Goal: Transaction & Acquisition: Purchase product/service

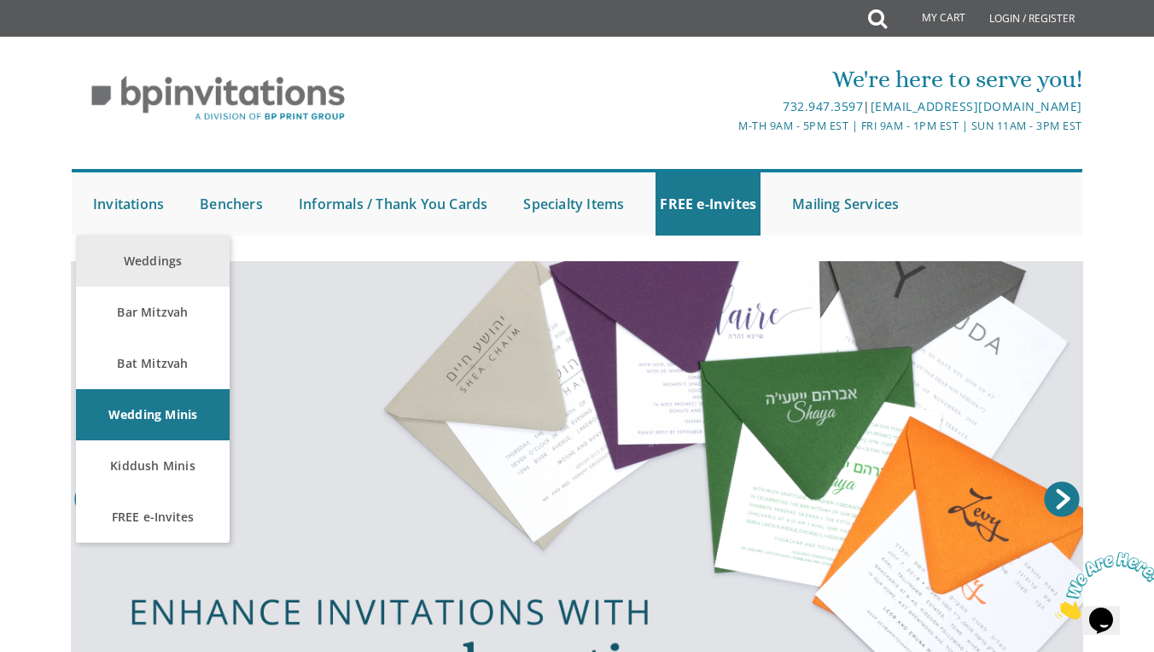
click at [137, 257] on link "Weddings" at bounding box center [153, 261] width 154 height 51
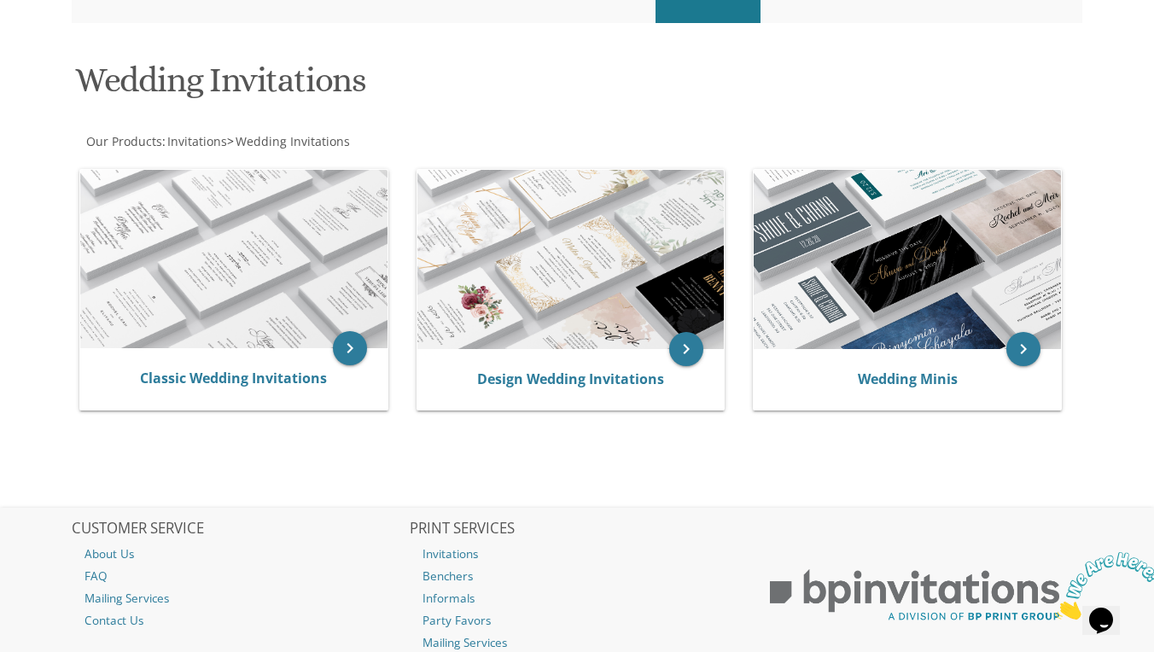
scroll to position [212, 0]
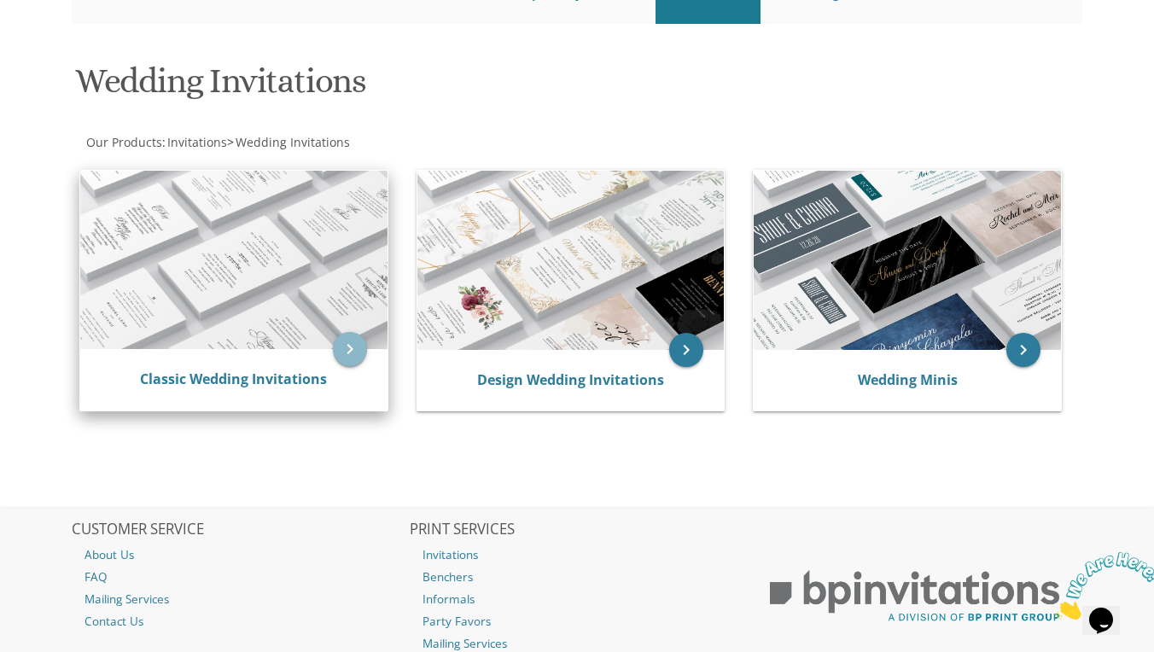
click at [349, 349] on icon "keyboard_arrow_right" at bounding box center [350, 349] width 34 height 34
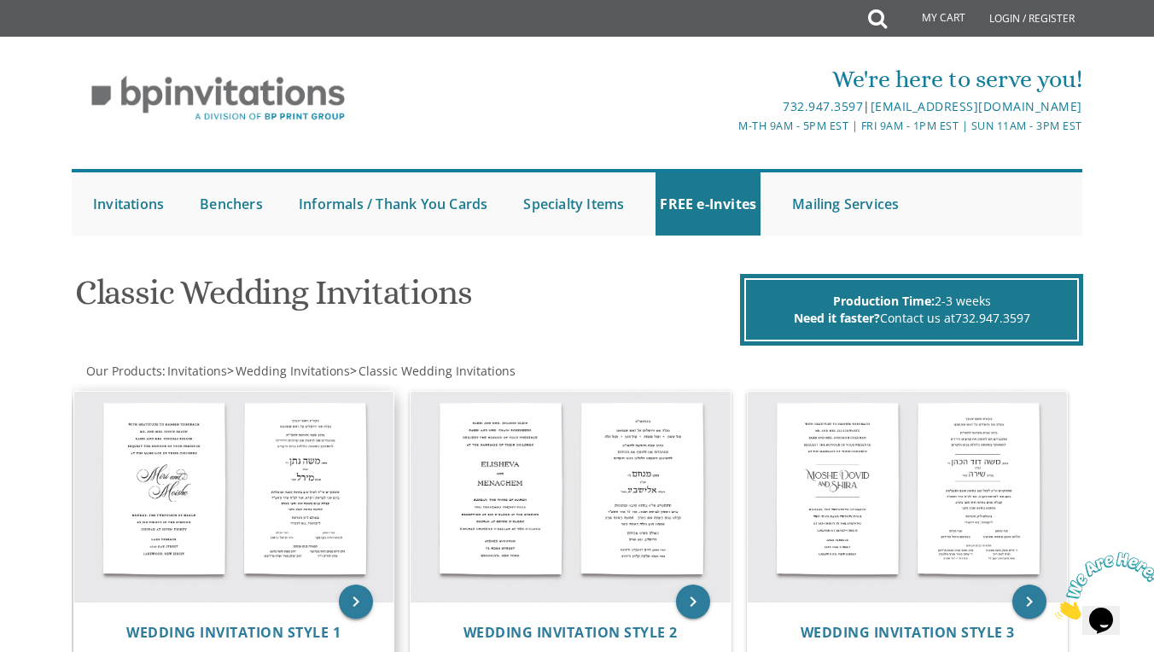
click at [346, 592] on icon "keyboard_arrow_right" at bounding box center [356, 602] width 34 height 34
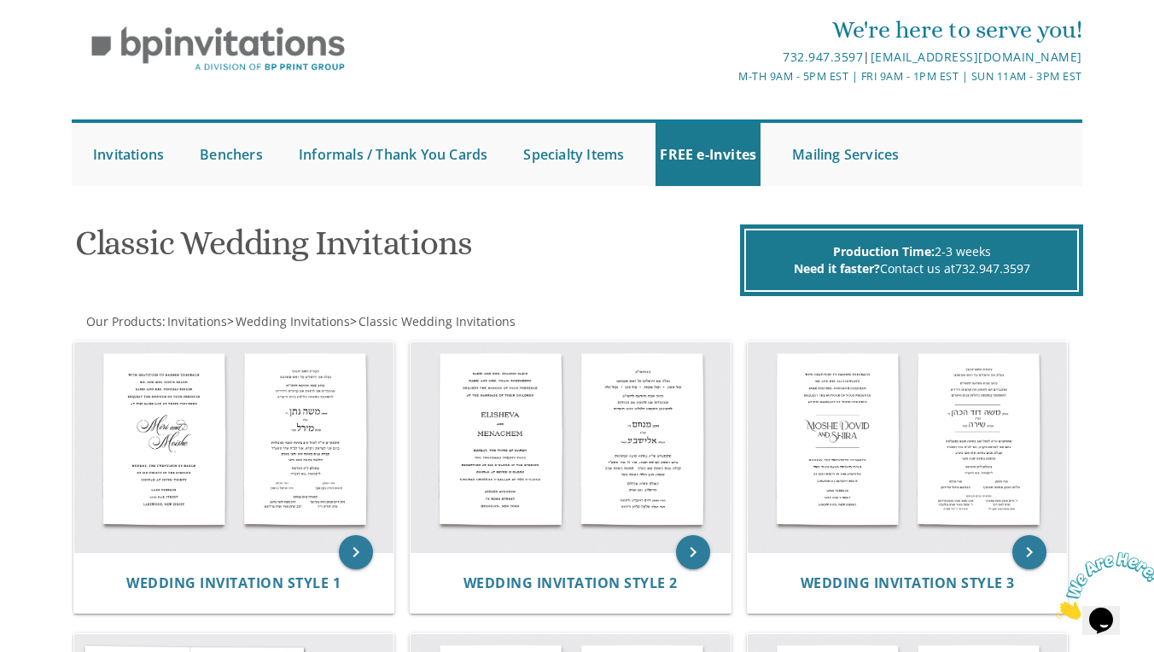
scroll to position [32, 0]
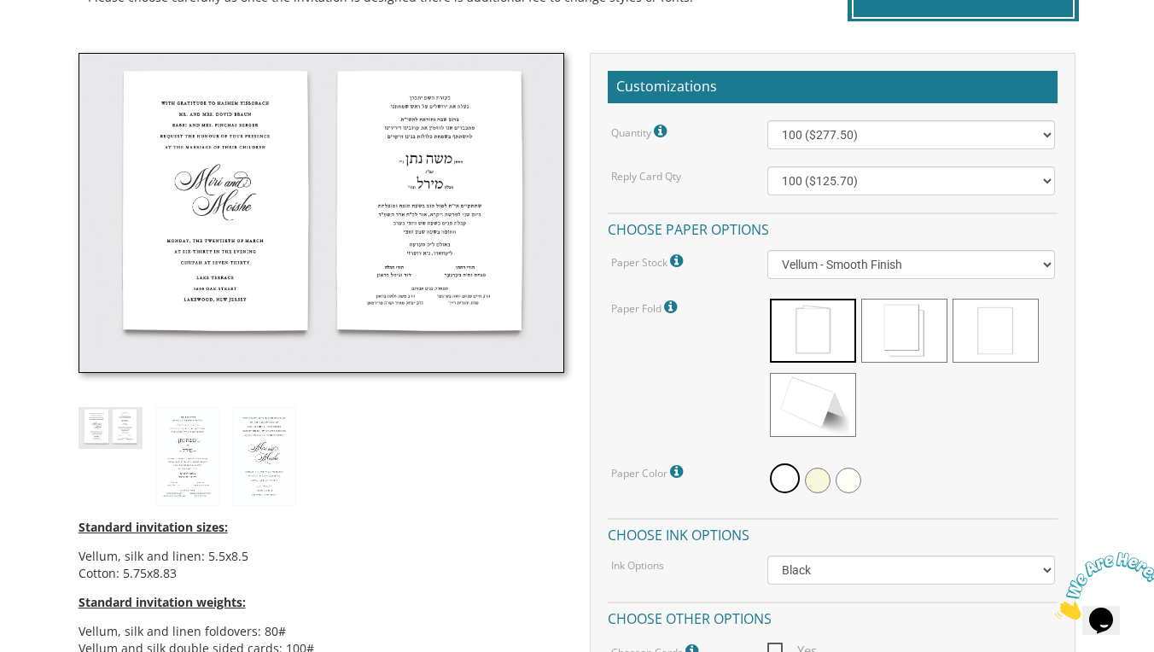
scroll to position [447, 0]
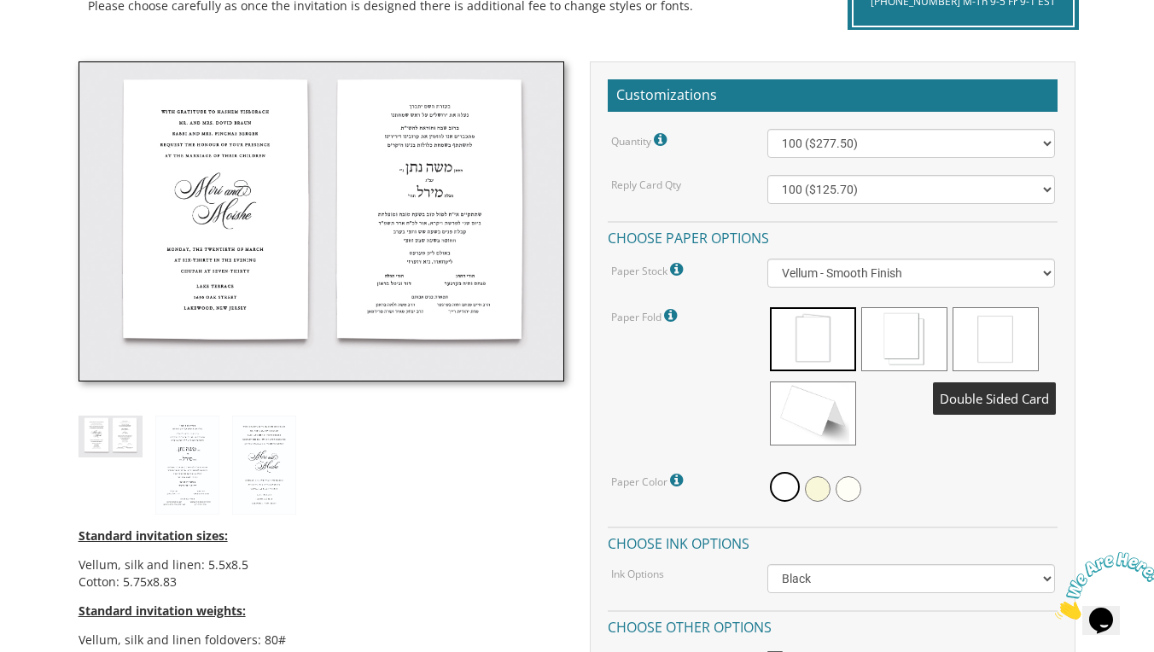
click at [969, 321] on span at bounding box center [995, 339] width 86 height 64
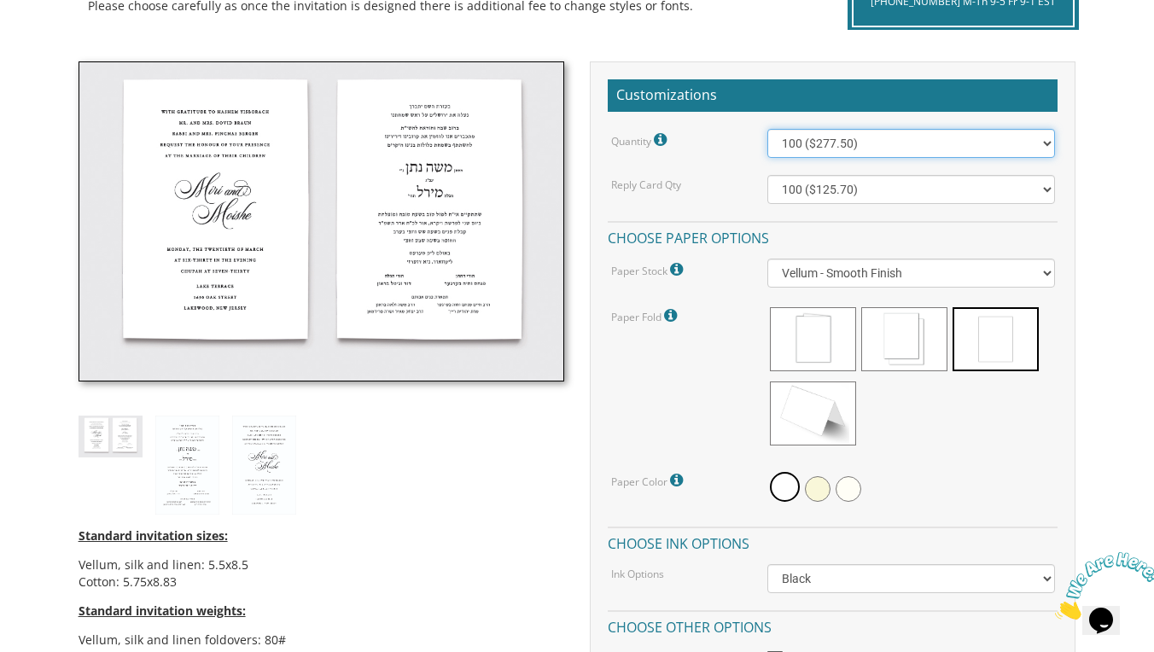
select select "300"
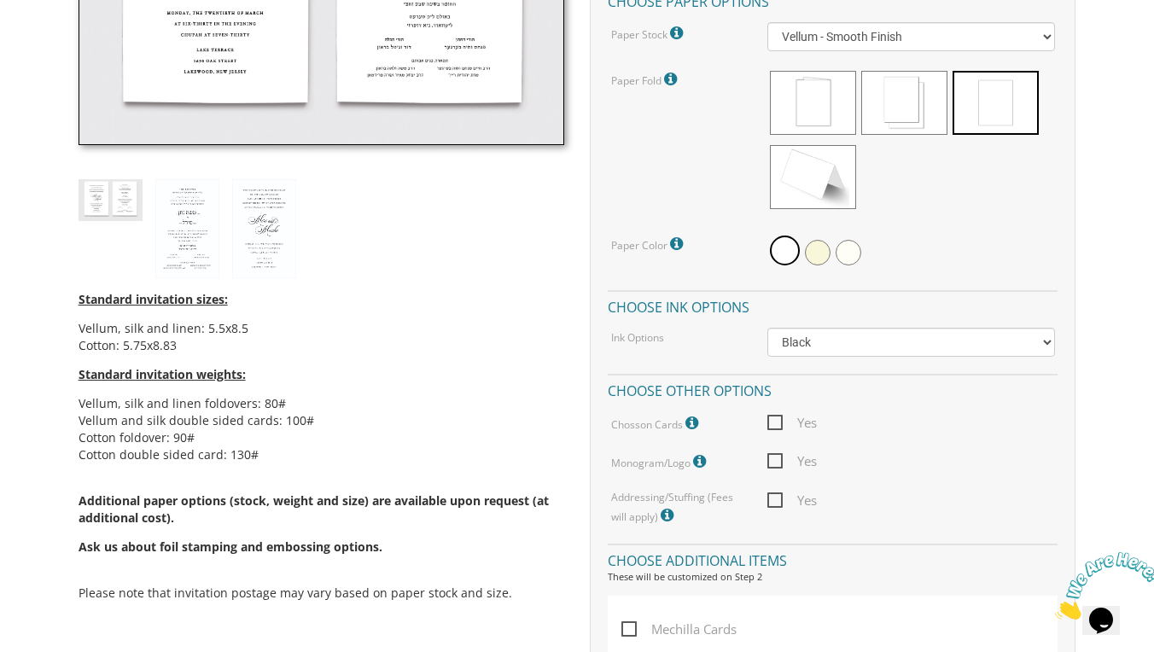
scroll to position [685, 0]
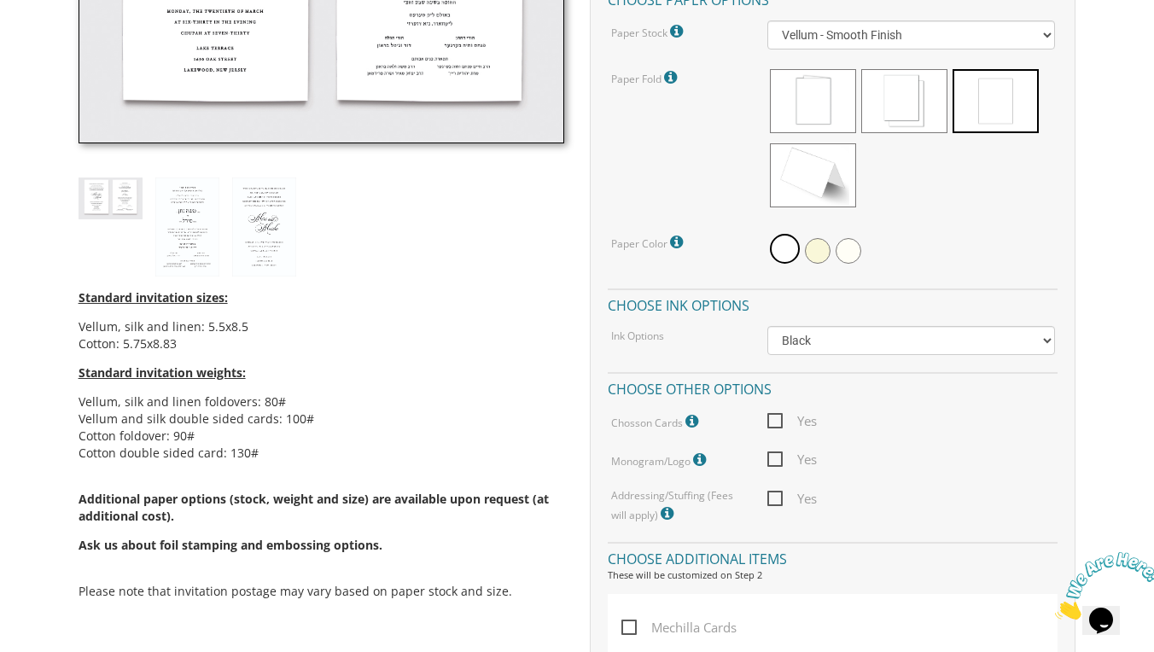
click at [772, 457] on span "Yes" at bounding box center [791, 459] width 49 height 21
click at [772, 457] on input "Yes" at bounding box center [772, 457] width 11 height 11
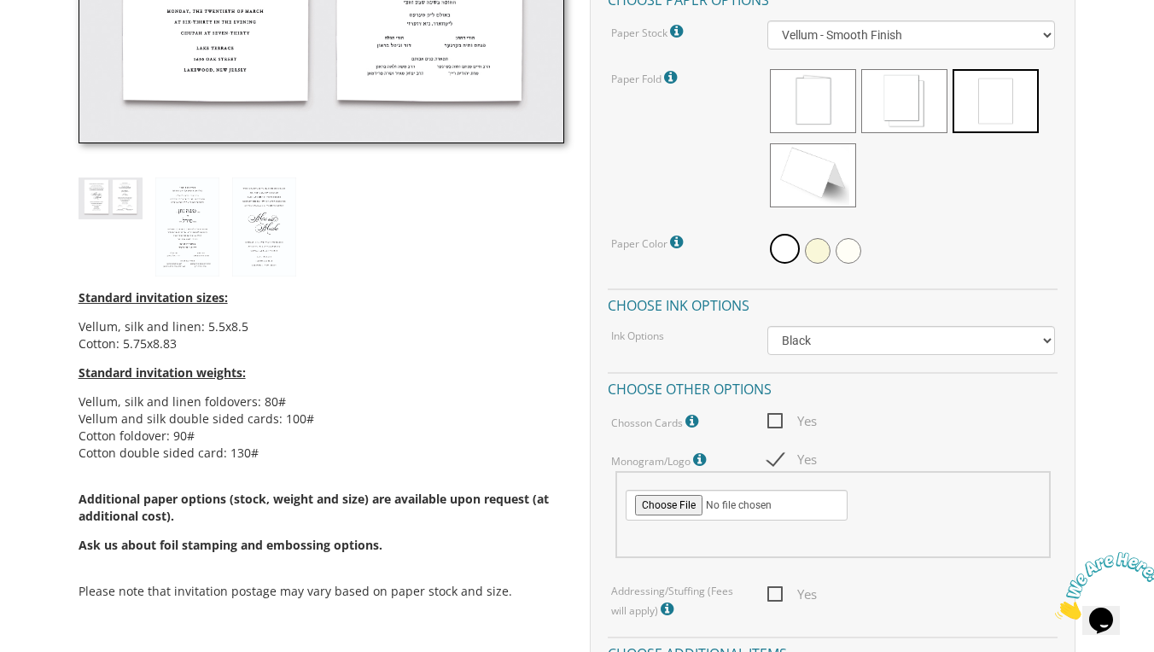
click at [772, 450] on span "Yes" at bounding box center [791, 459] width 49 height 21
click at [772, 452] on input "Yes" at bounding box center [772, 457] width 11 height 11
checkbox input "false"
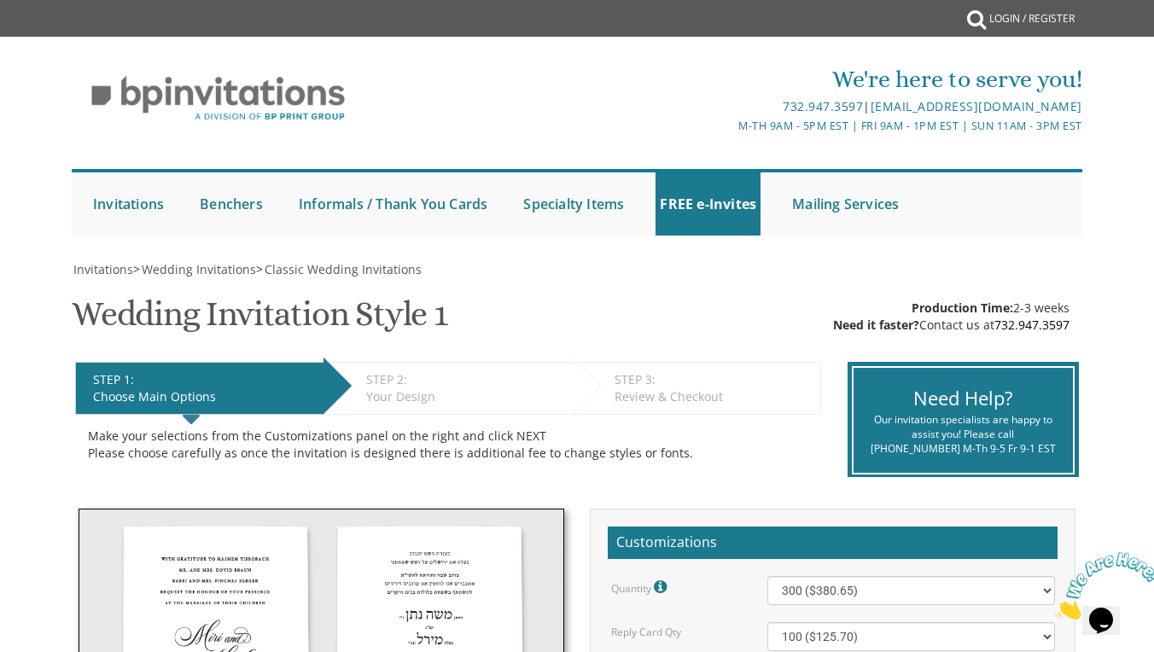
scroll to position [0, 0]
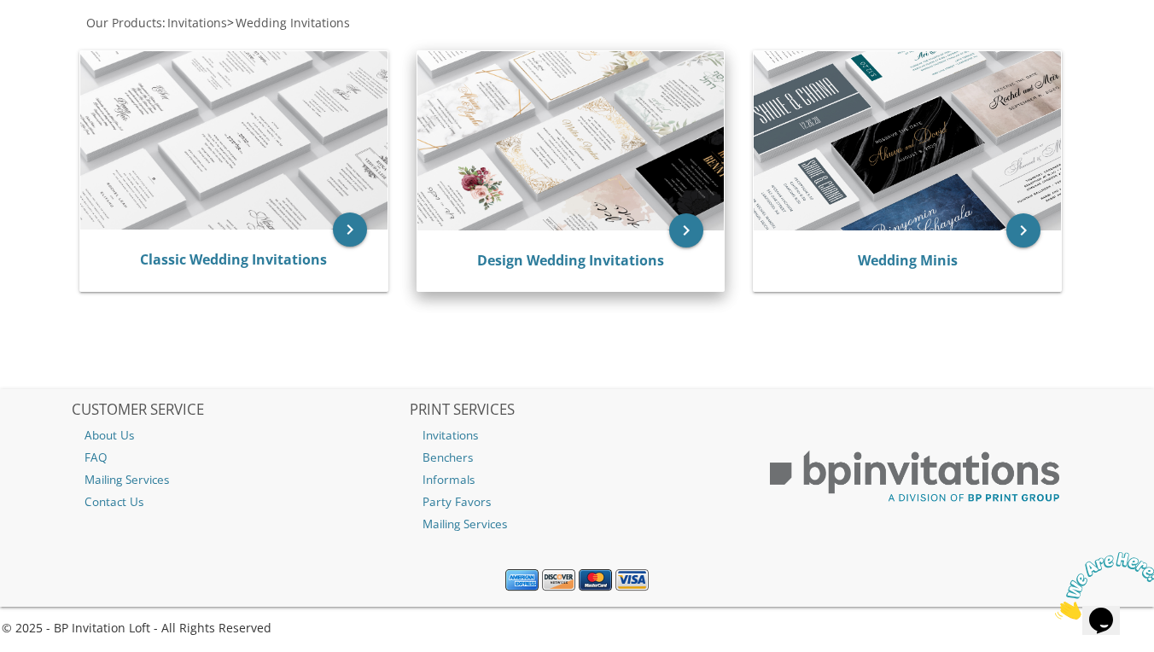
click at [572, 221] on img at bounding box center [570, 140] width 307 height 179
click at [695, 233] on icon "keyboard_arrow_right" at bounding box center [686, 230] width 34 height 34
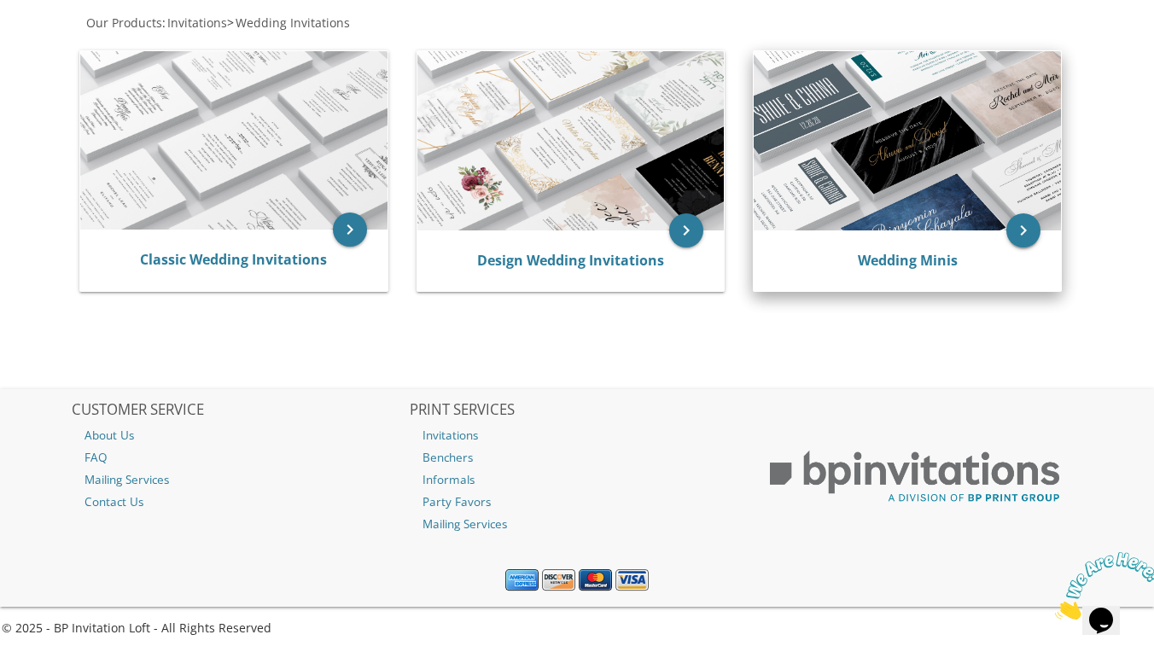
click at [1016, 233] on icon "keyboard_arrow_right" at bounding box center [1023, 230] width 34 height 34
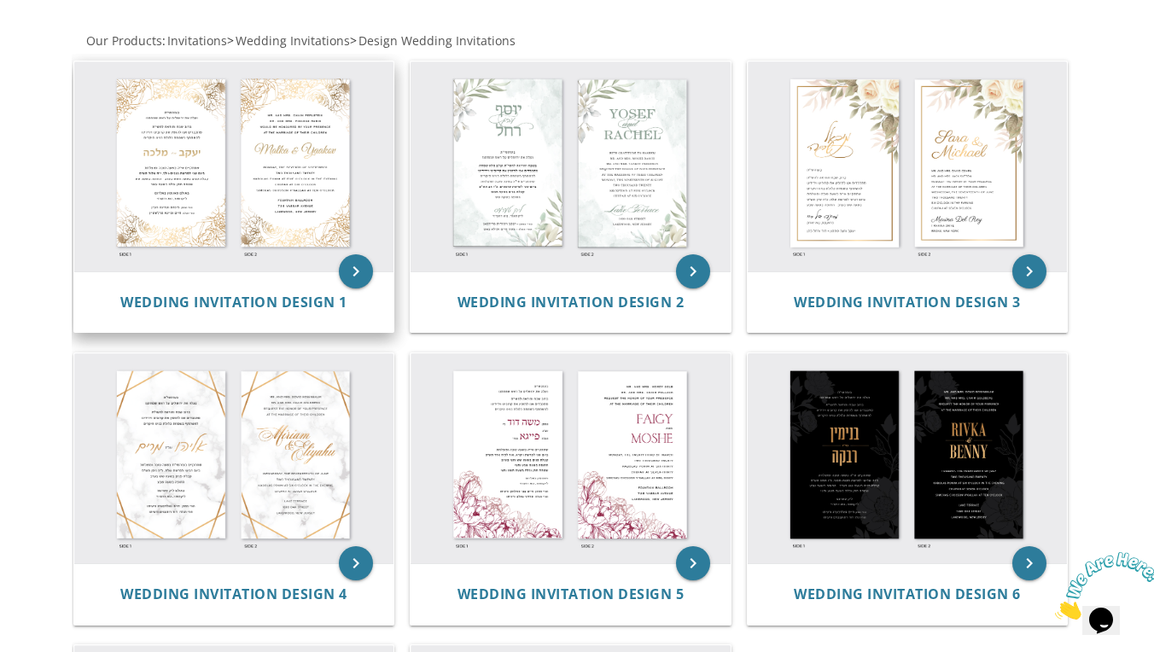
scroll to position [404, 0]
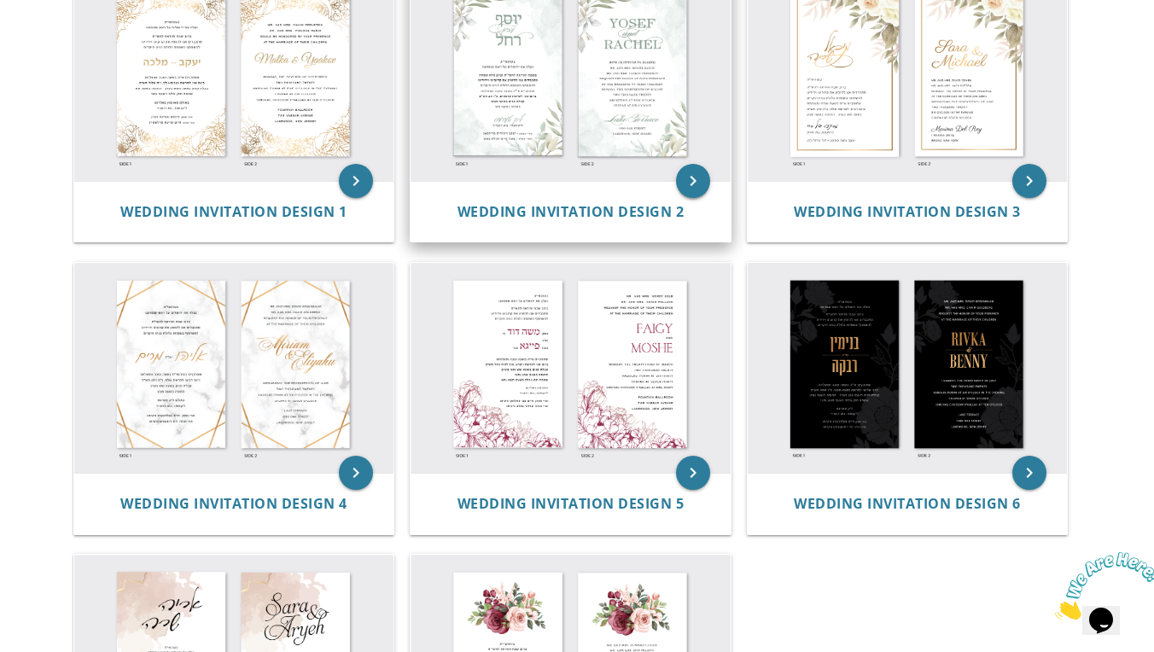
click at [699, 174] on icon "keyboard_arrow_right" at bounding box center [693, 181] width 34 height 34
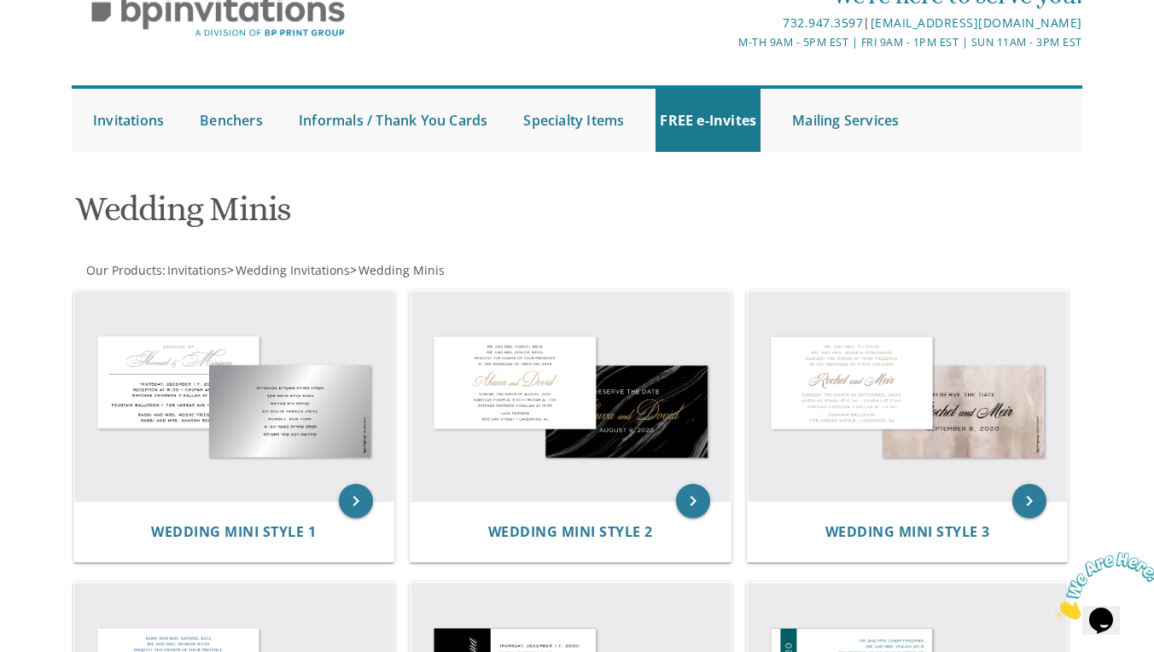
scroll to position [71, 0]
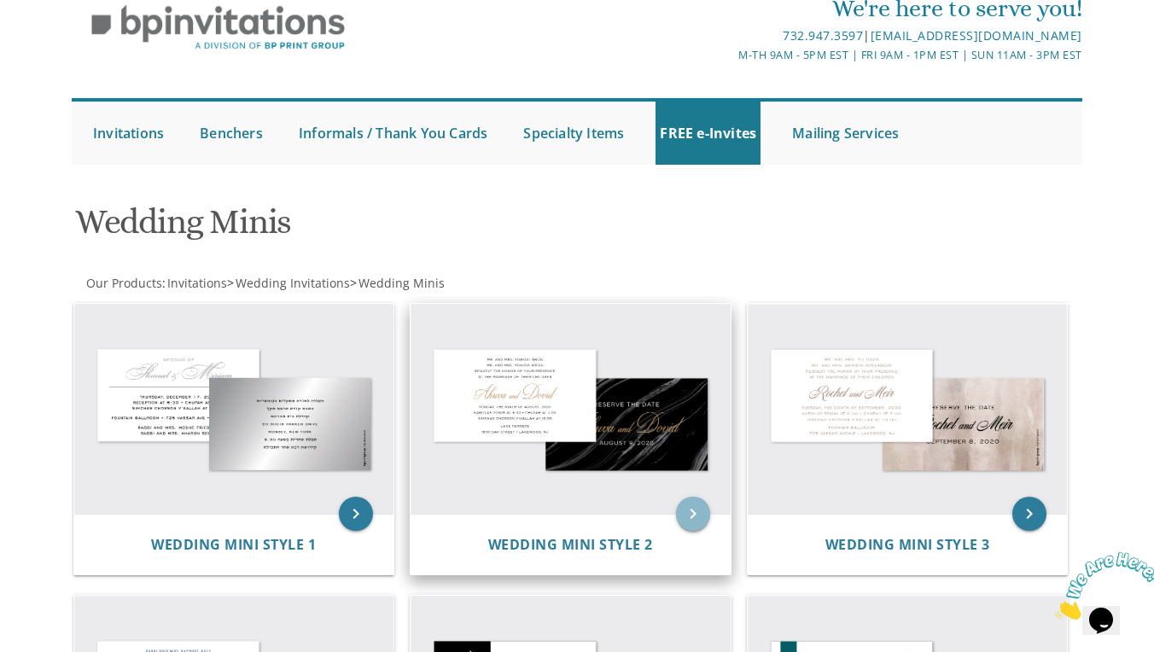
click at [692, 502] on icon "keyboard_arrow_right" at bounding box center [693, 514] width 34 height 34
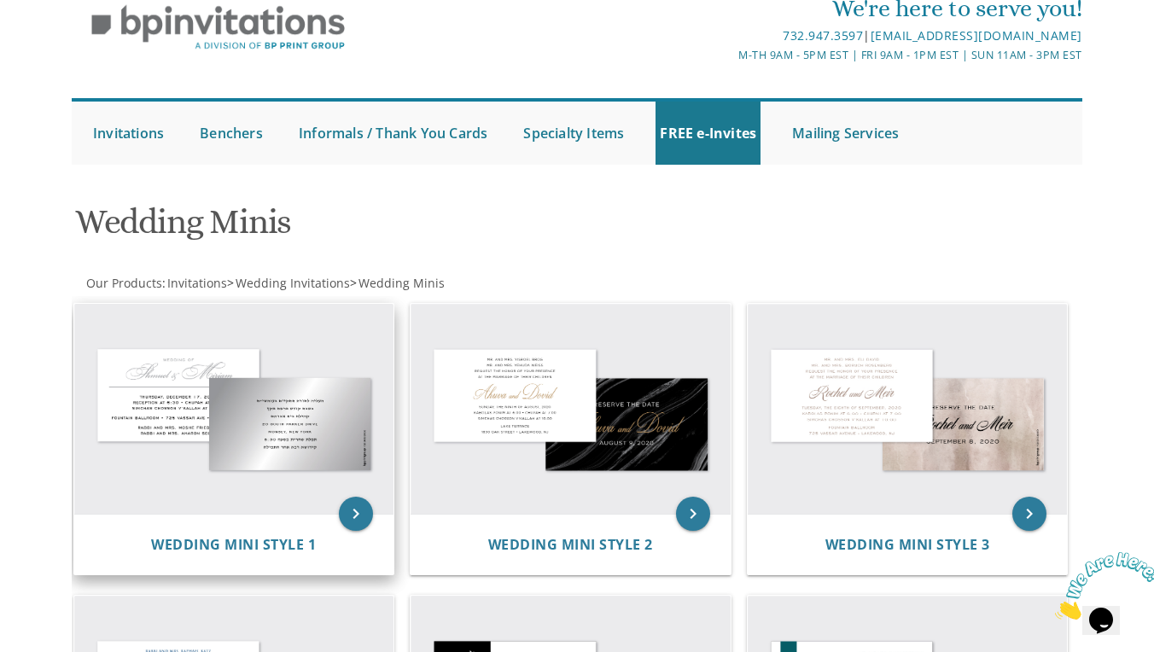
scroll to position [75, 0]
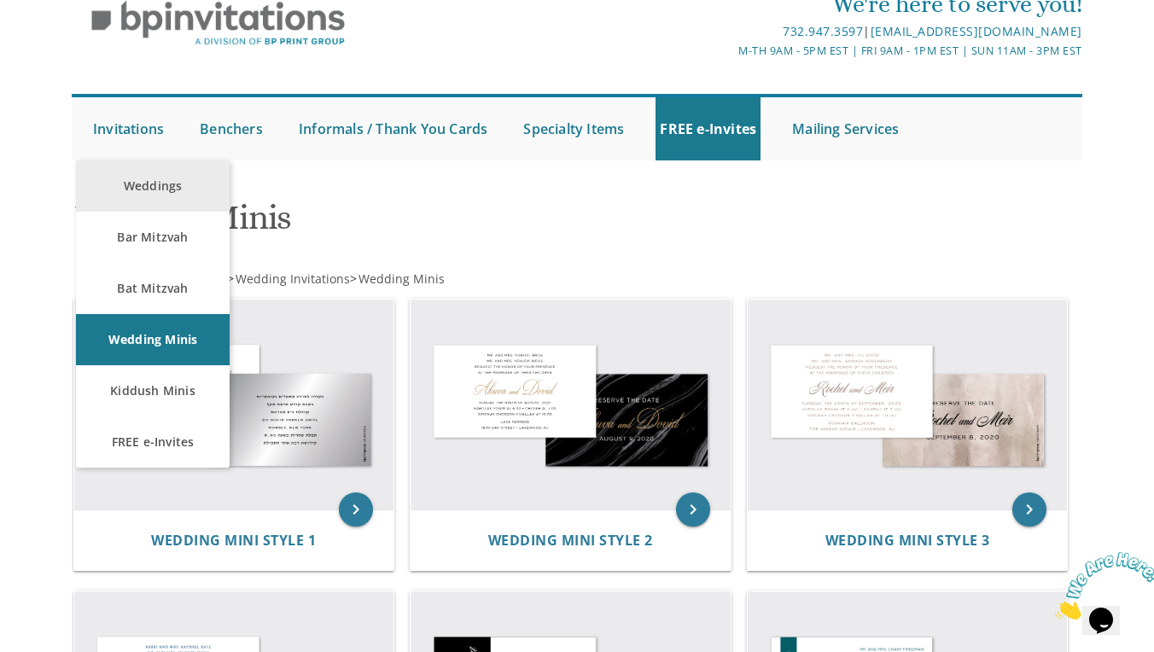
click at [146, 176] on link "Weddings" at bounding box center [153, 185] width 154 height 51
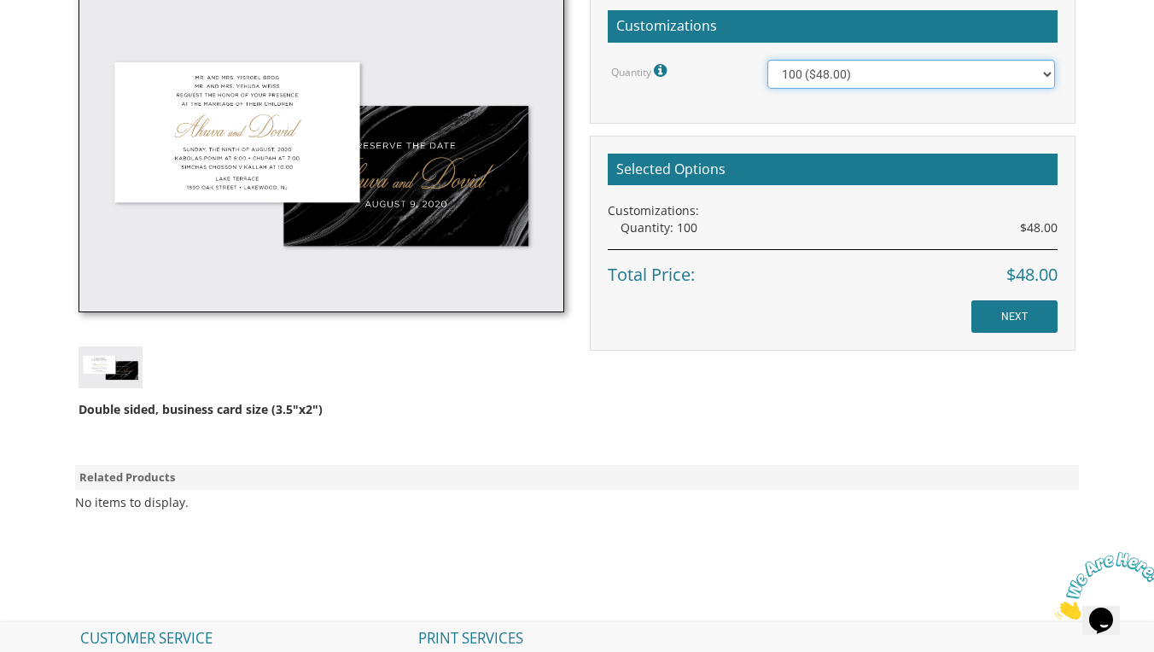
scroll to position [518, 0]
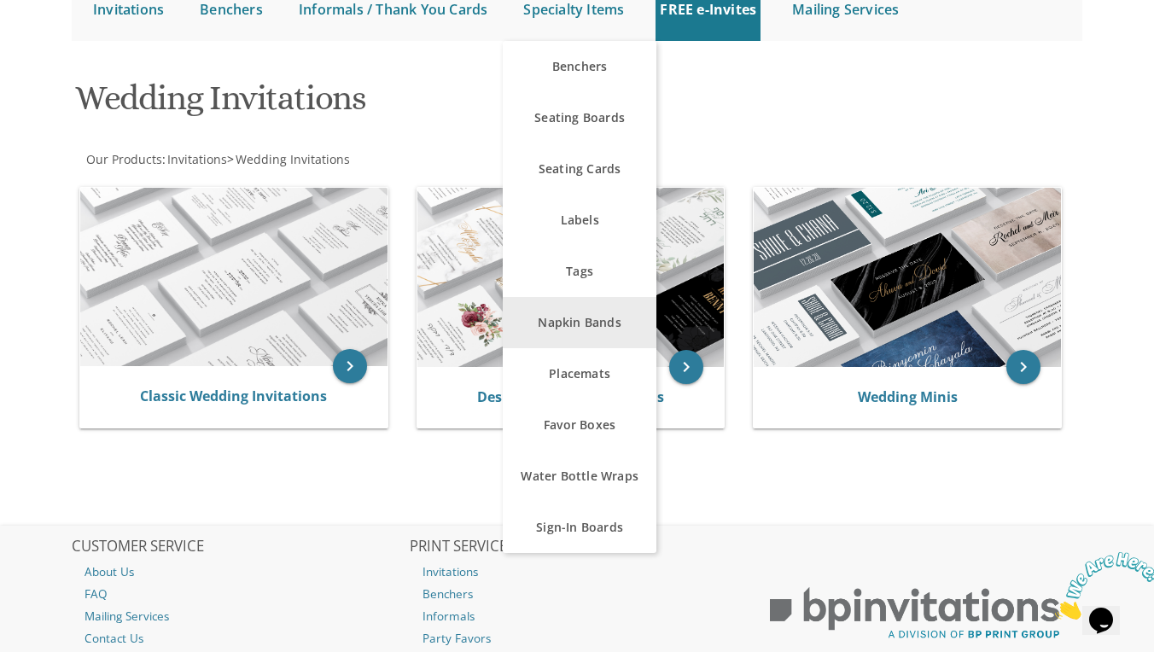
scroll to position [199, 0]
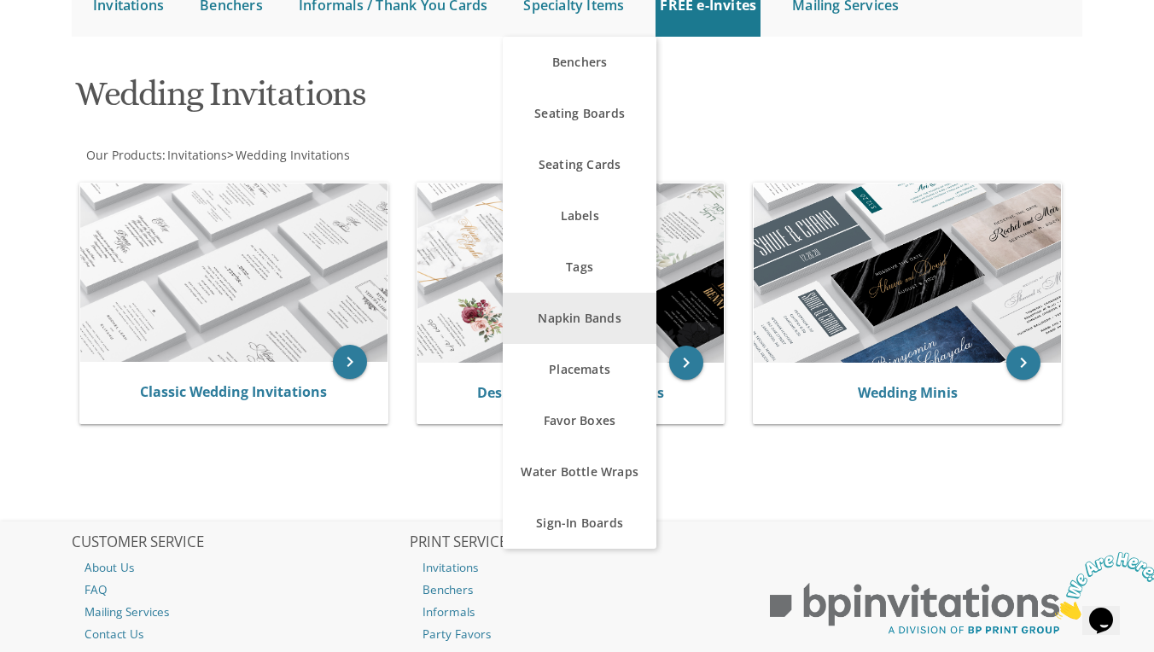
click at [602, 319] on link "Napkin Bands" at bounding box center [580, 318] width 154 height 51
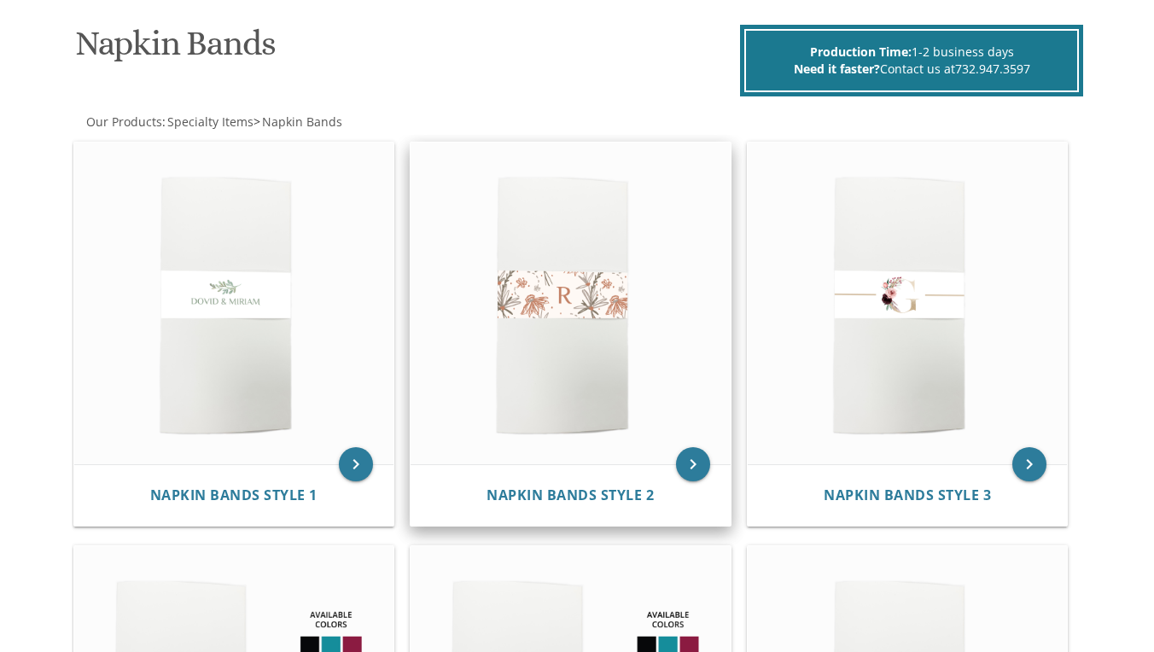
scroll to position [241, 0]
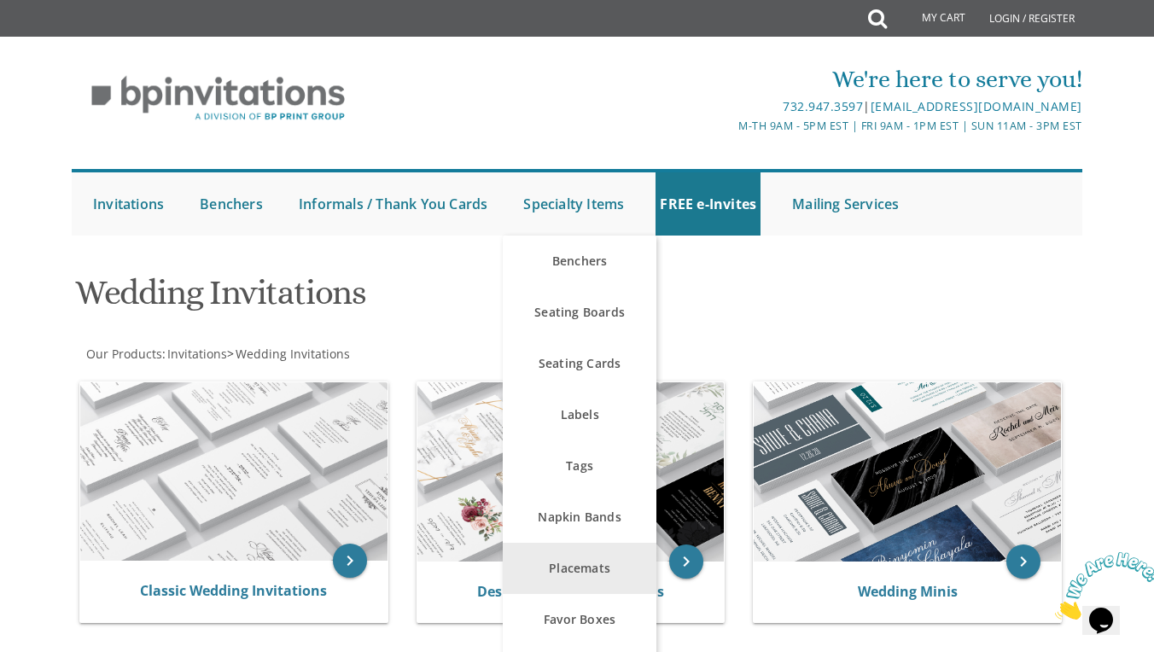
click at [585, 548] on link "Placemats" at bounding box center [580, 568] width 154 height 51
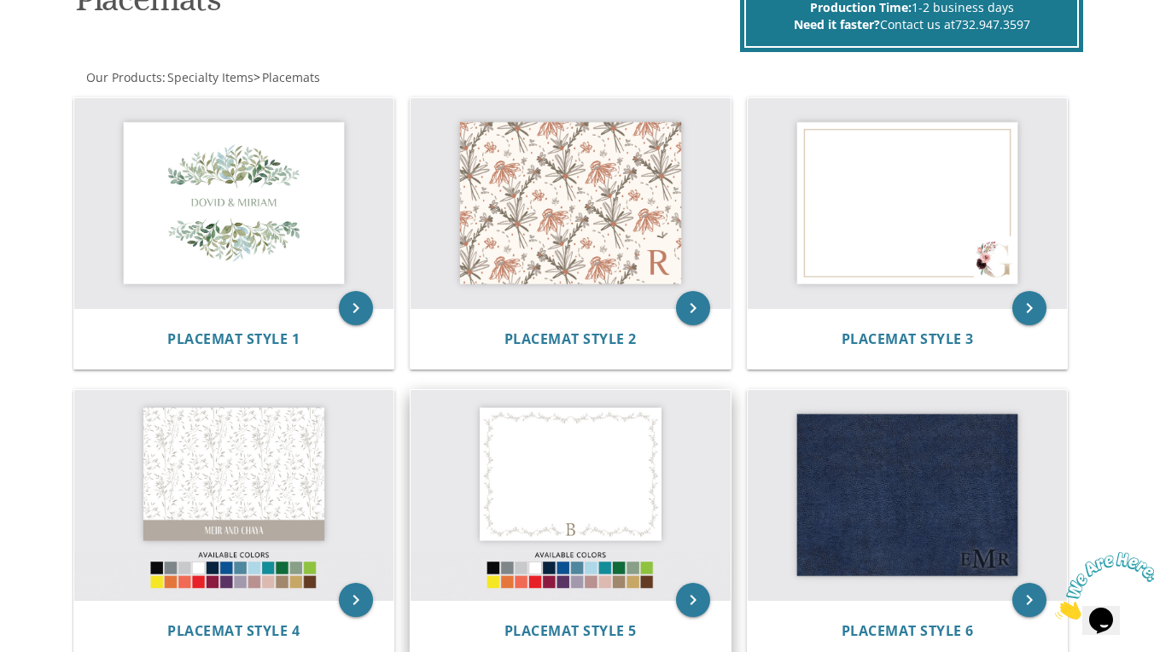
scroll to position [295, 0]
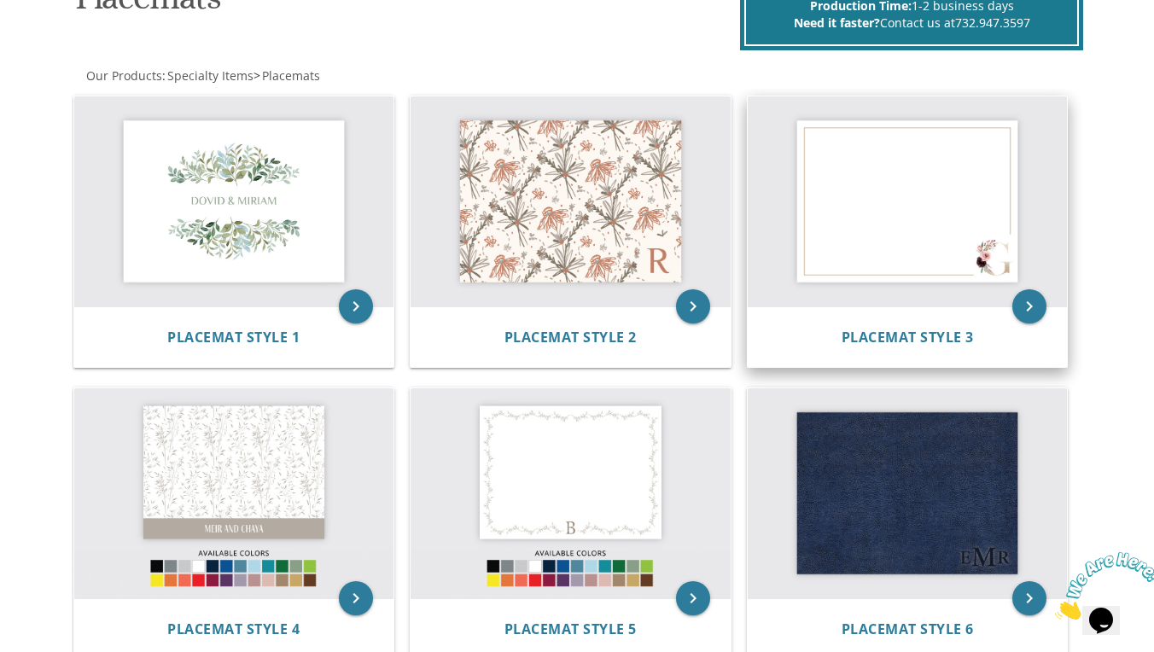
click at [990, 195] on img at bounding box center [908, 201] width 320 height 210
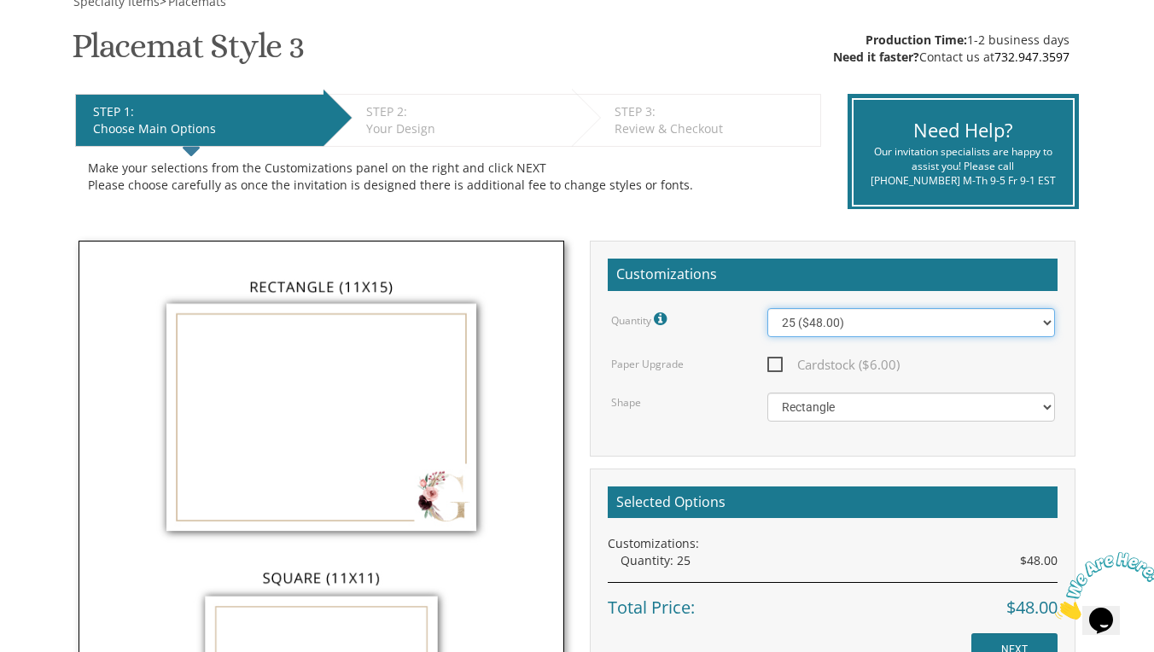
select select "100"
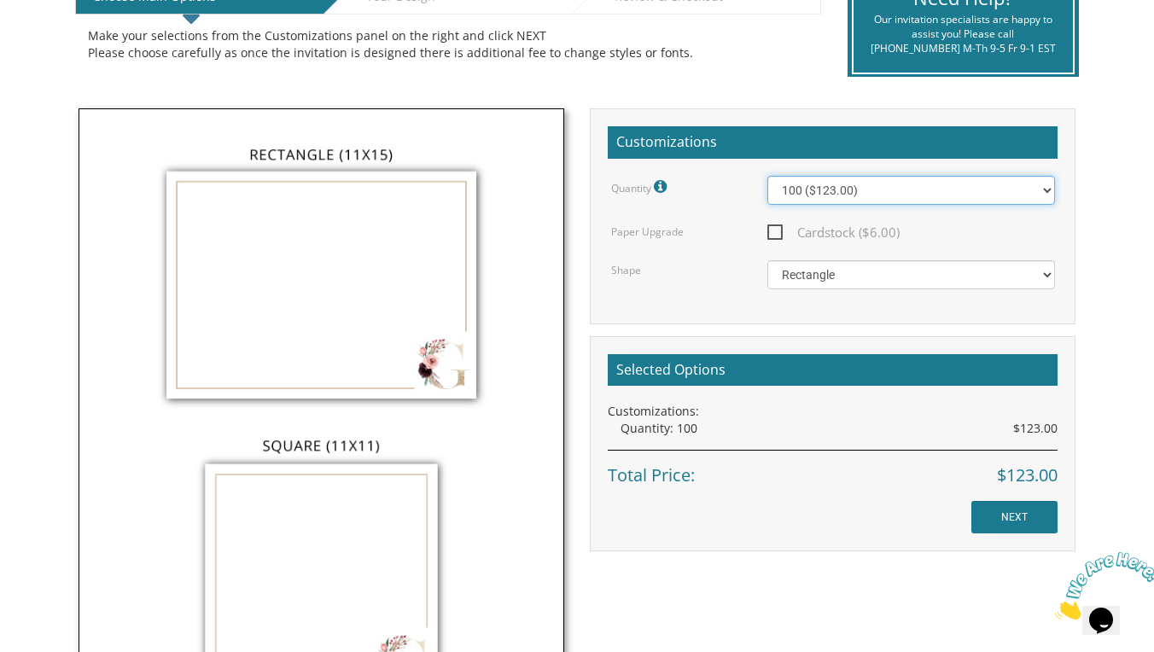
scroll to position [407, 0]
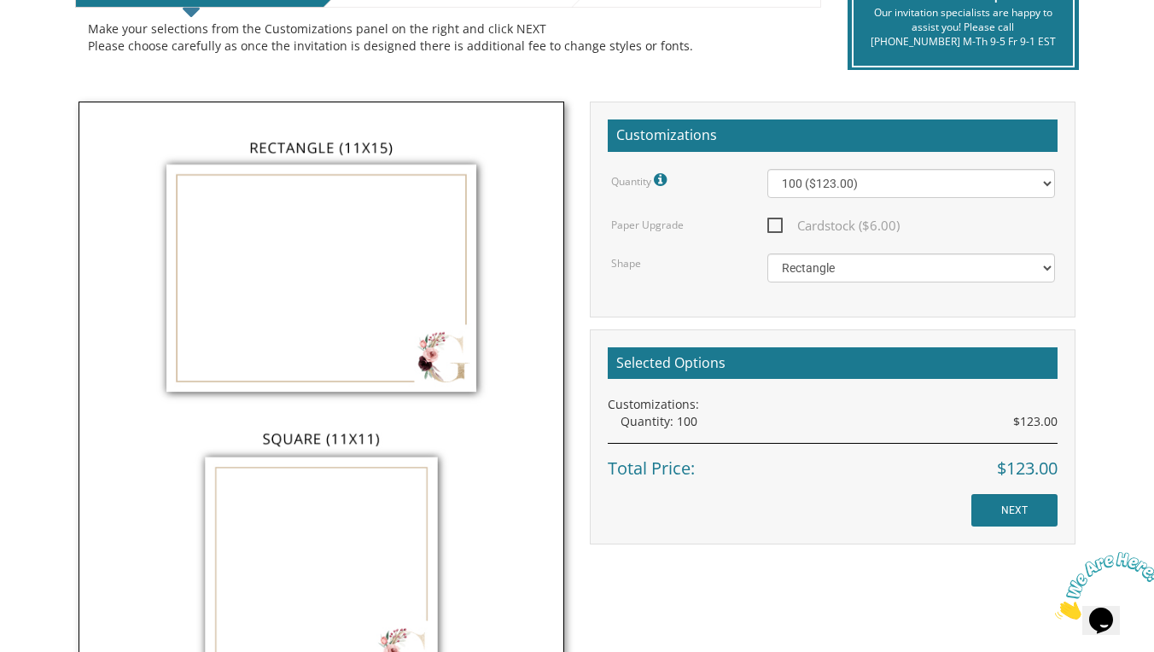
click at [340, 553] on img at bounding box center [322, 416] width 486 height 628
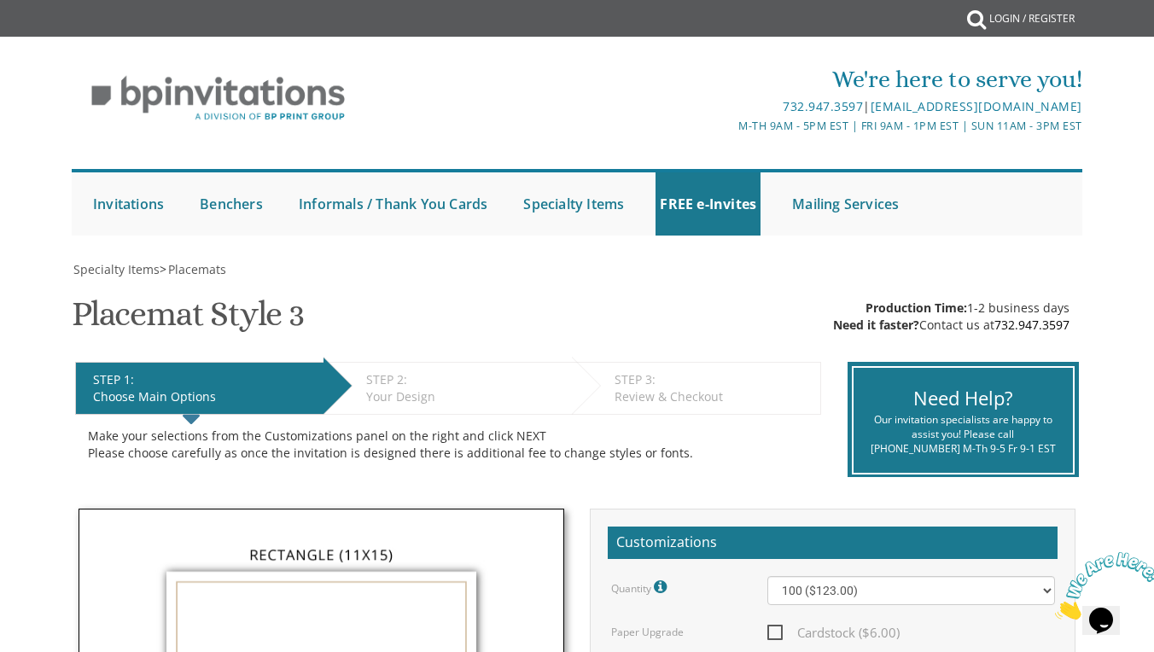
scroll to position [0, 0]
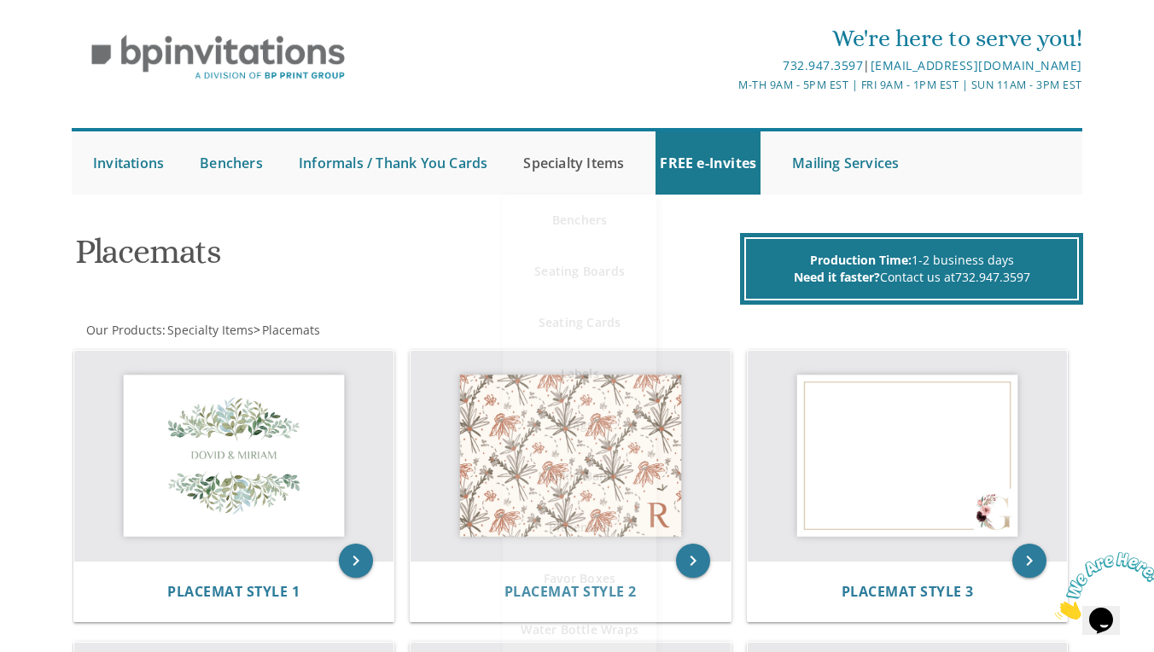
click at [599, 160] on link "Specialty Items" at bounding box center [573, 162] width 109 height 63
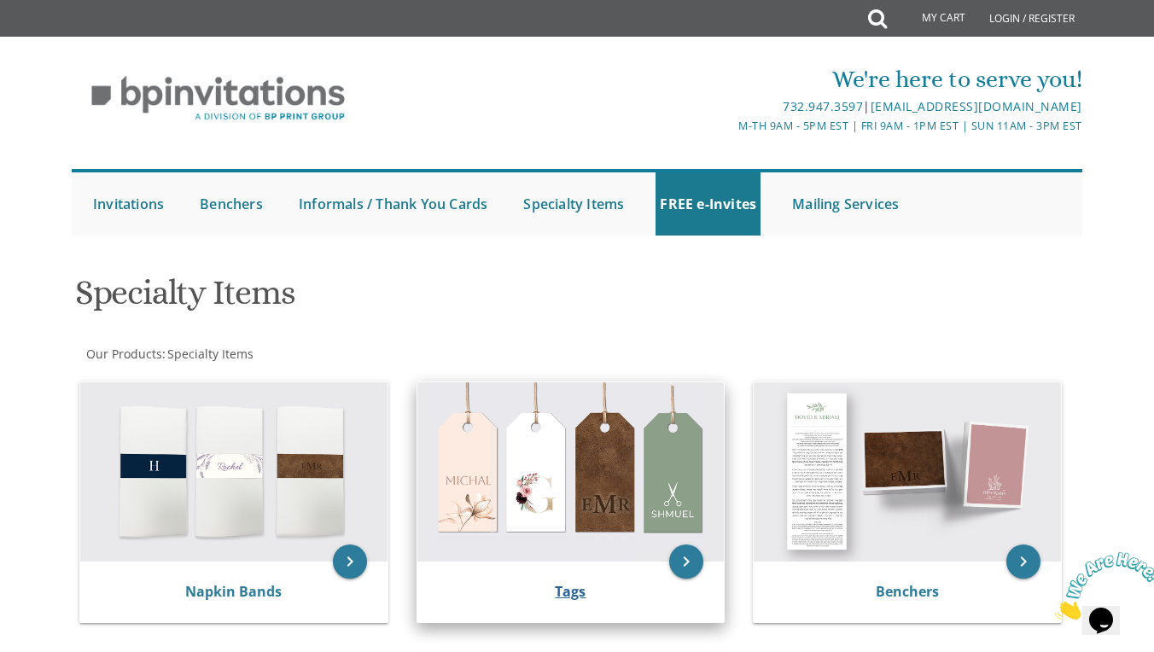
click at [559, 592] on link "Tags" at bounding box center [570, 591] width 31 height 19
click at [570, 440] on img at bounding box center [570, 471] width 307 height 179
click at [932, 285] on div "Specialty Items" at bounding box center [576, 294] width 1029 height 67
click at [583, 561] on div "Tags" at bounding box center [570, 591] width 307 height 61
click at [680, 558] on icon "keyboard_arrow_right" at bounding box center [686, 561] width 34 height 34
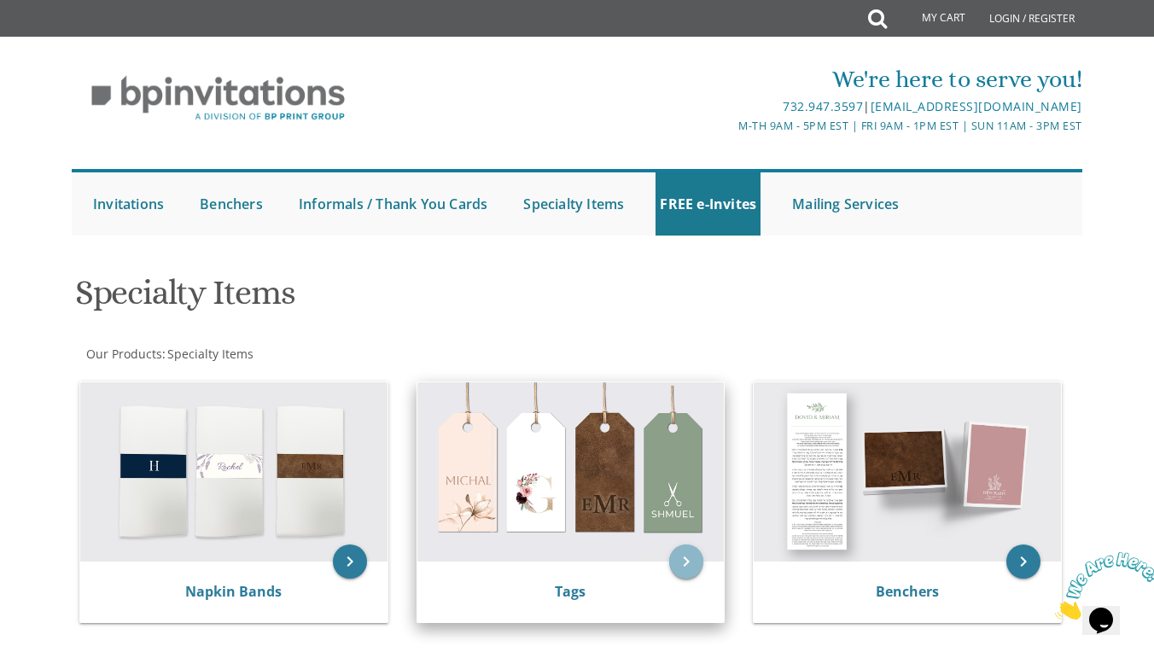
click at [680, 558] on icon "keyboard_arrow_right" at bounding box center [686, 561] width 34 height 34
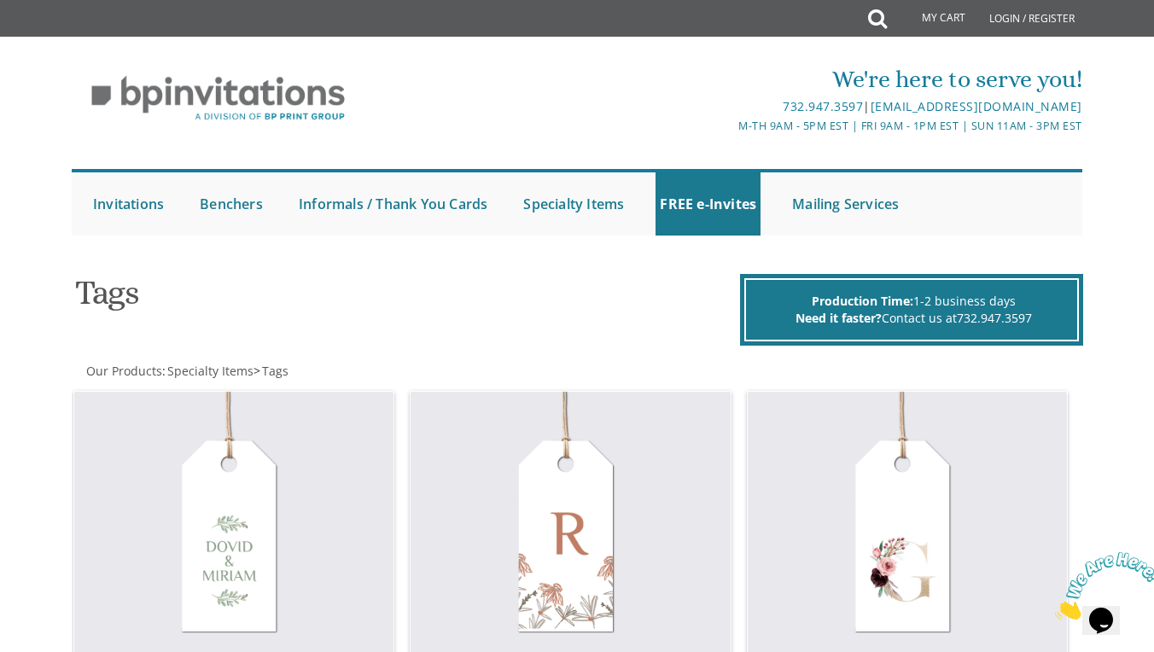
click at [762, 3] on div "Submit My Cart Total: View Cart Item(s) Login / Register" at bounding box center [577, 18] width 1013 height 37
